Goal: Information Seeking & Learning: Learn about a topic

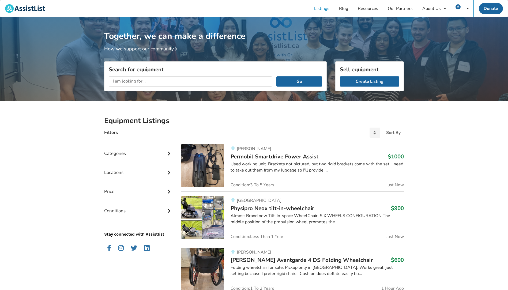
click at [152, 82] on input "text" at bounding box center [190, 81] width 163 height 10
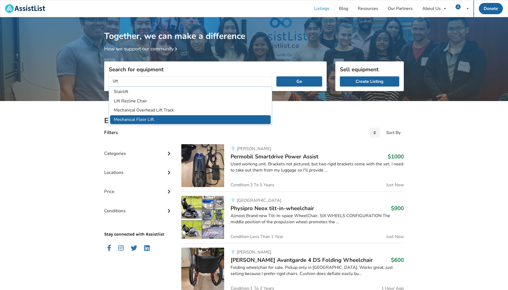
click at [139, 119] on li "Mechanical Floor Lift" at bounding box center [190, 119] width 161 height 9
type input "Mechanical Floor Lift"
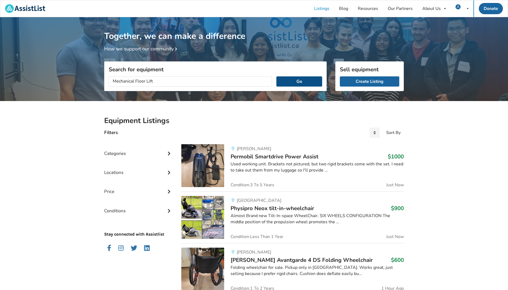
click at [289, 80] on button "Go" at bounding box center [299, 81] width 46 height 10
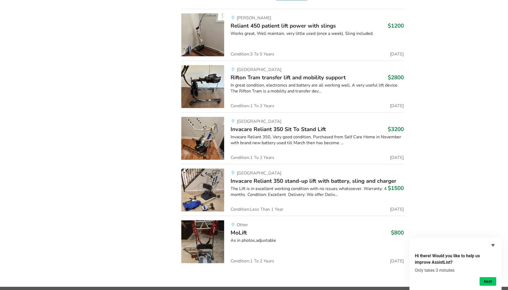
scroll to position [350, 0]
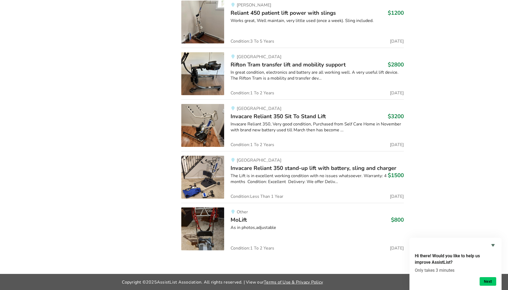
click at [208, 215] on img at bounding box center [202, 228] width 43 height 43
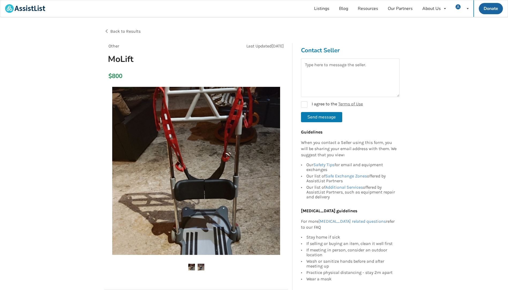
click at [199, 265] on img at bounding box center [201, 266] width 7 height 7
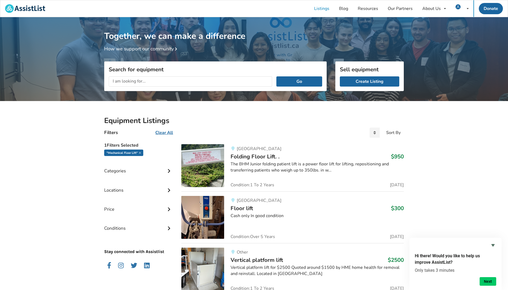
click at [209, 163] on img at bounding box center [202, 165] width 43 height 43
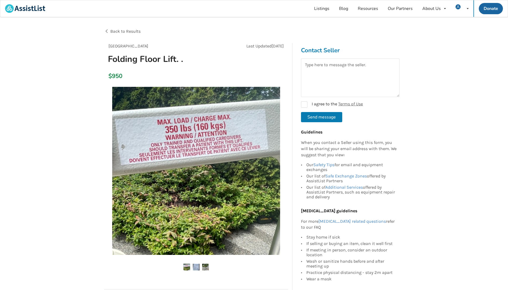
click at [204, 266] on img at bounding box center [205, 266] width 7 height 7
click at [184, 267] on img at bounding box center [186, 266] width 7 height 7
click at [191, 267] on ul at bounding box center [196, 266] width 184 height 7
click at [195, 266] on img at bounding box center [196, 266] width 7 height 7
